Goal: Obtain resource: Download file/media

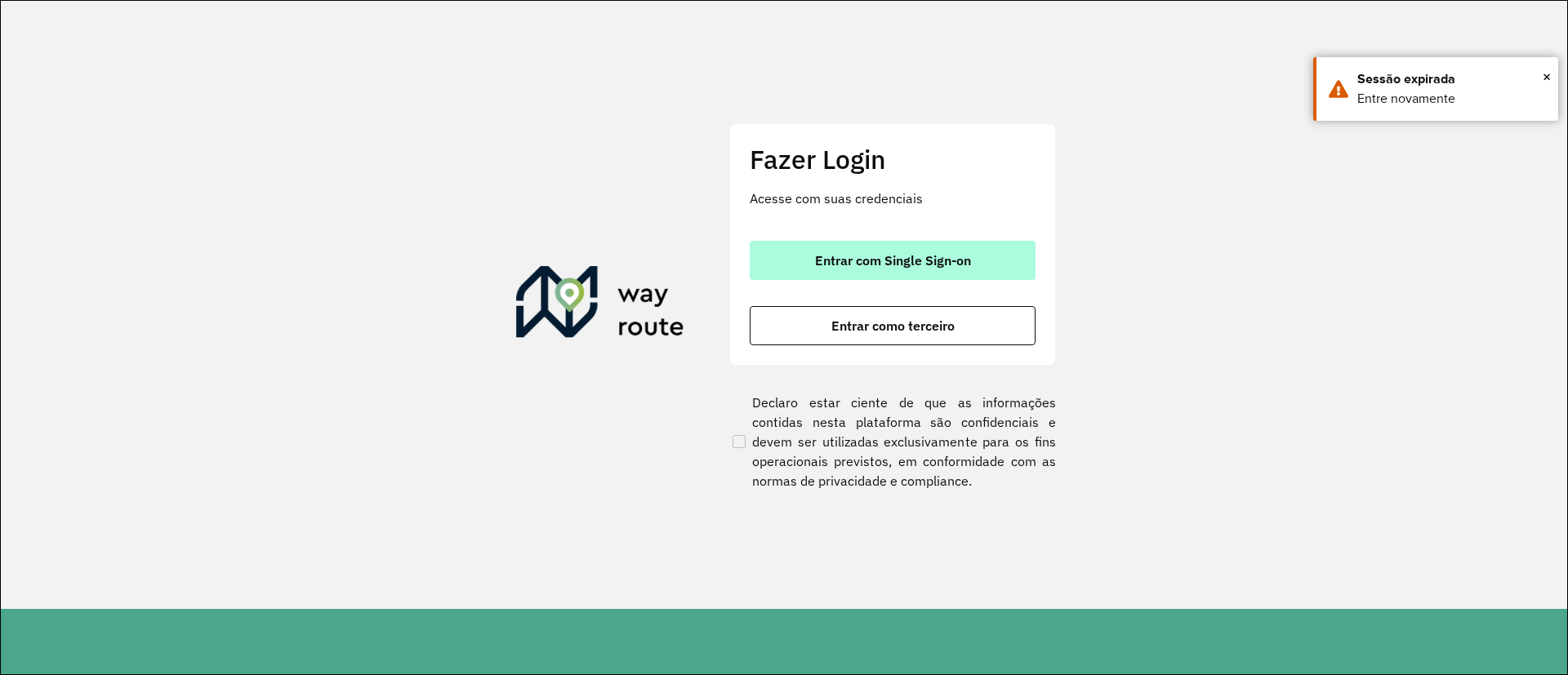
click at [905, 273] on button "Entrar com Single Sign-on" at bounding box center [892, 261] width 286 height 39
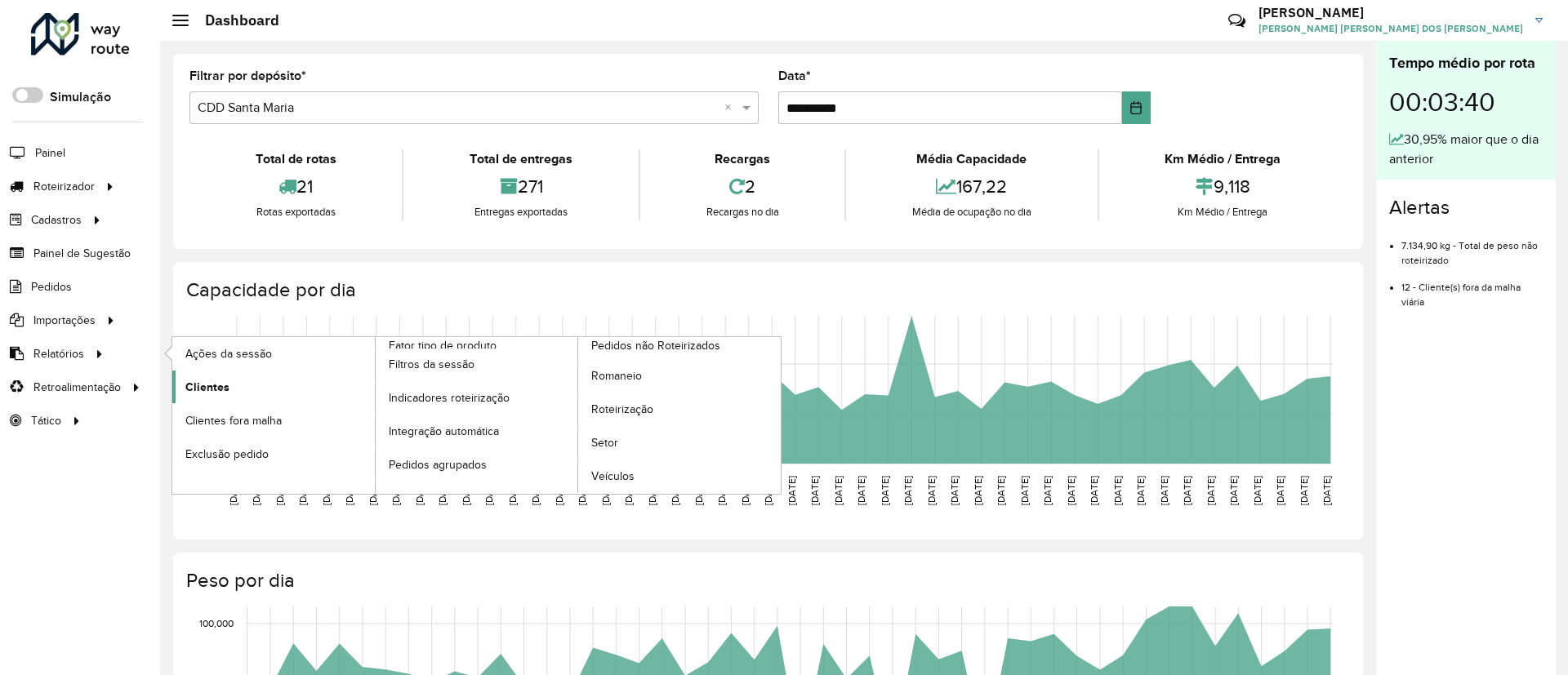
click at [218, 382] on span "Clientes" at bounding box center [207, 387] width 44 height 17
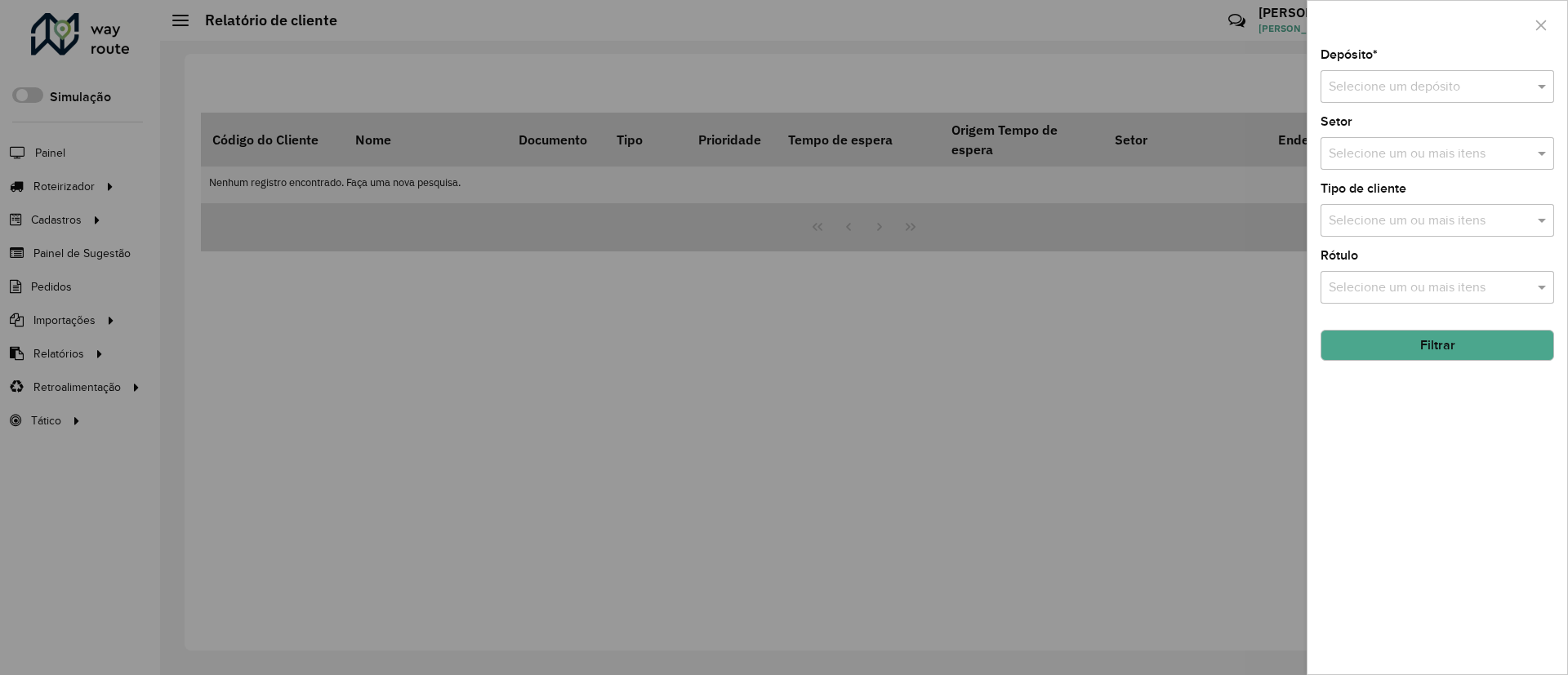
click at [1385, 92] on input "text" at bounding box center [1420, 87] width 184 height 20
type input "****"
click at [1368, 172] on div "CDD Blumenau" at bounding box center [1438, 161] width 232 height 28
click at [1388, 349] on button "Filtrar" at bounding box center [1438, 345] width 234 height 31
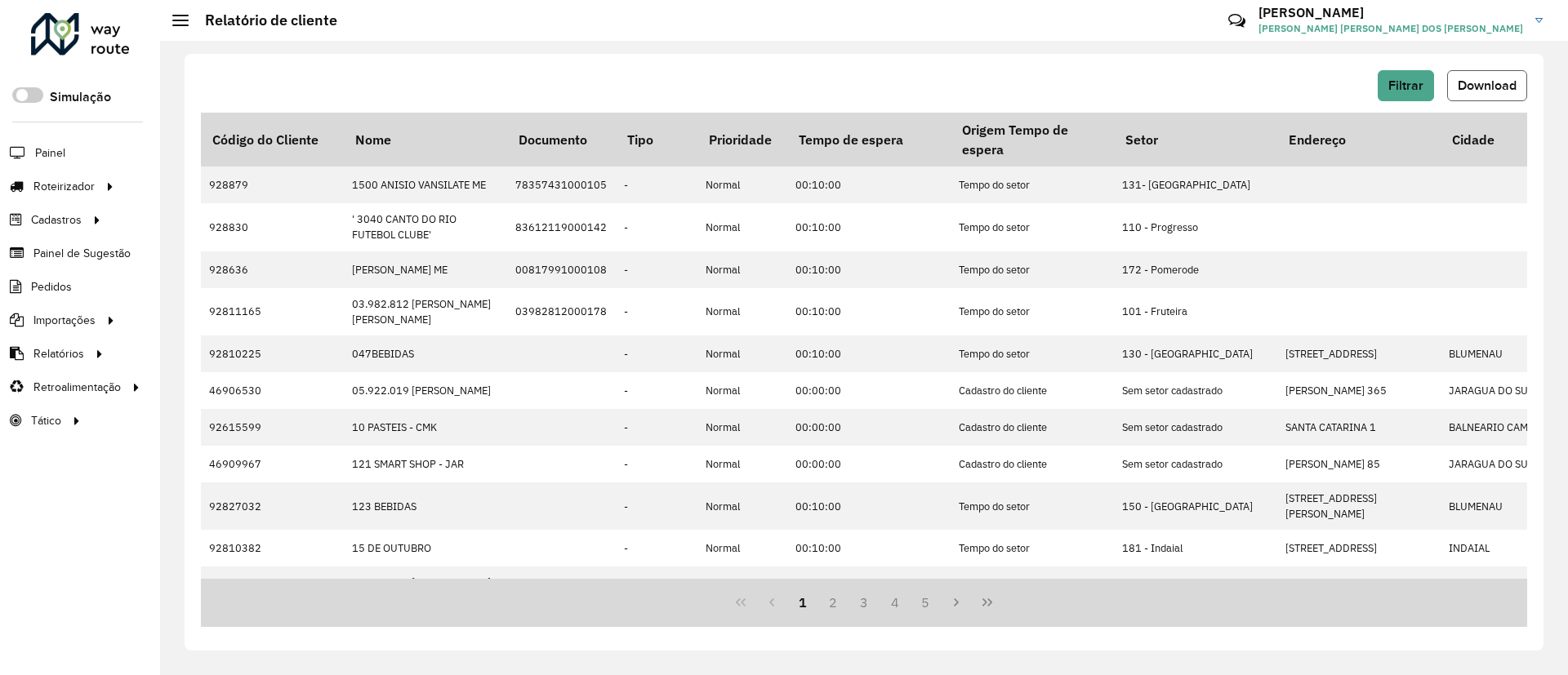
click at [1388, 94] on button "Download" at bounding box center [1487, 85] width 80 height 31
